Goal: Navigation & Orientation: Find specific page/section

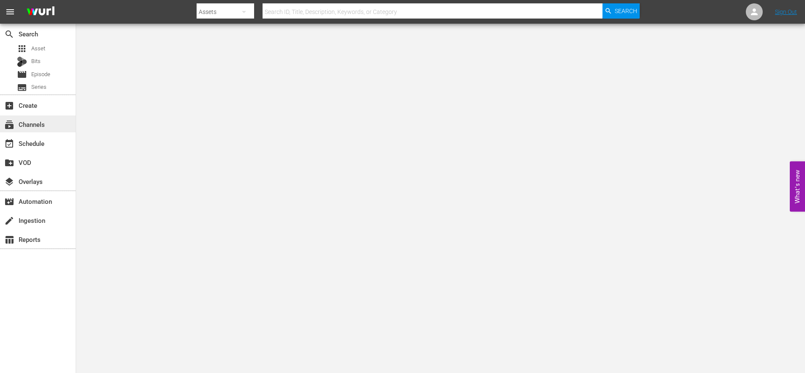
click at [55, 126] on div "subscriptions Channels" at bounding box center [38, 123] width 76 height 17
